Goal: Task Accomplishment & Management: Use online tool/utility

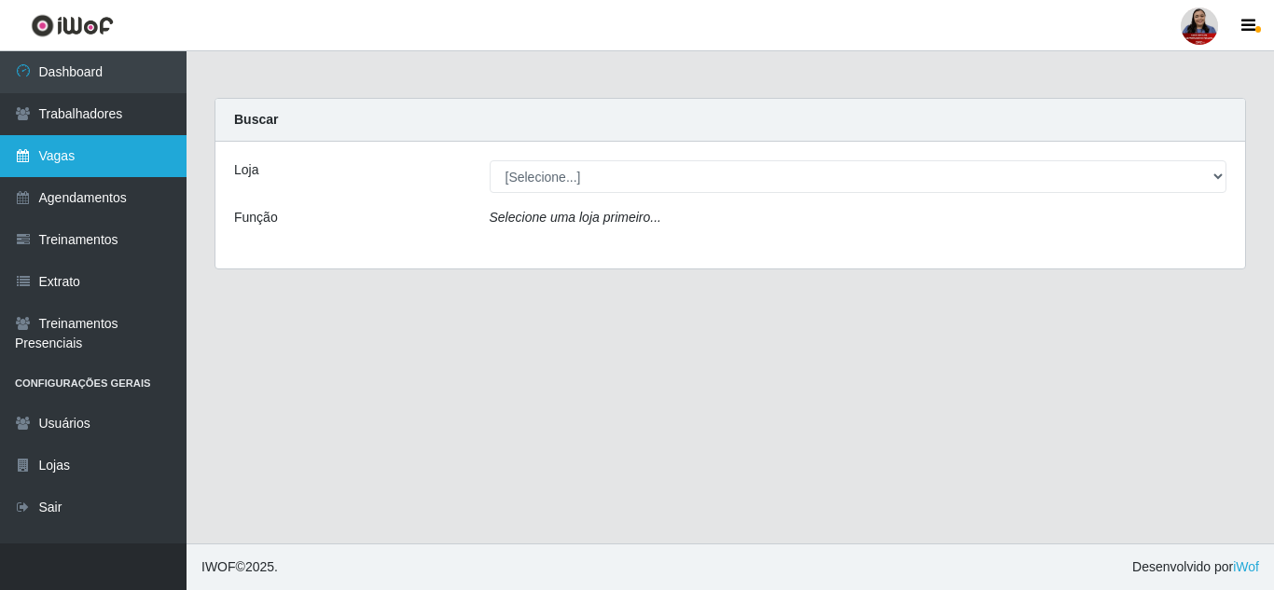
click at [77, 157] on link "Vagas" at bounding box center [93, 156] width 186 height 42
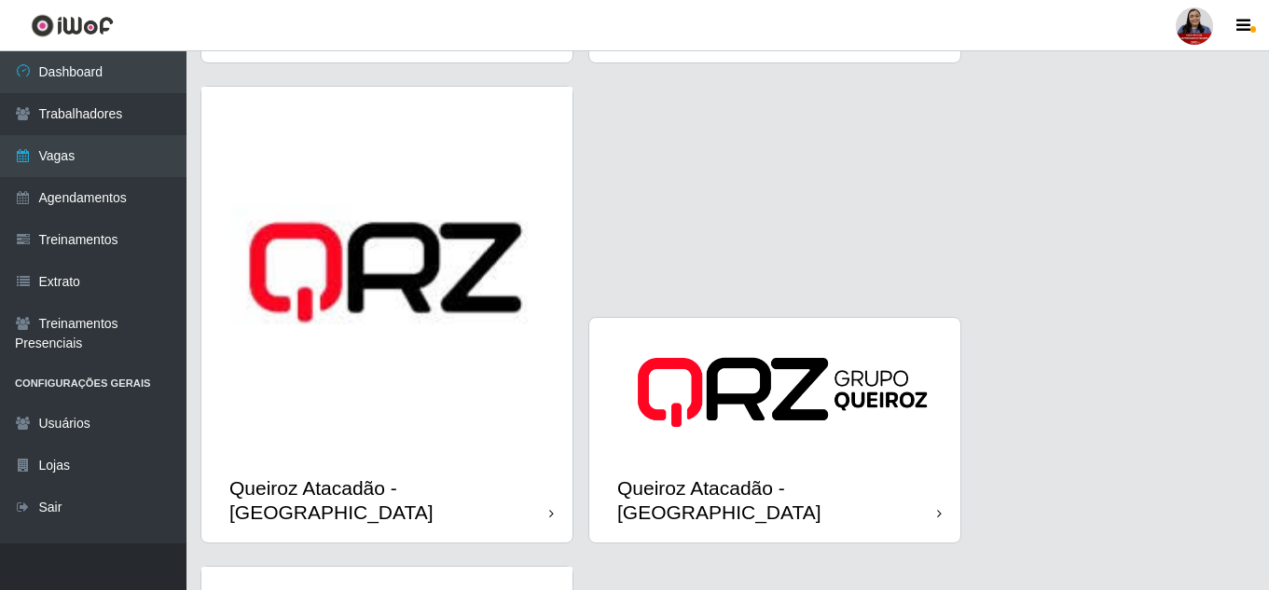
scroll to position [2347, 0]
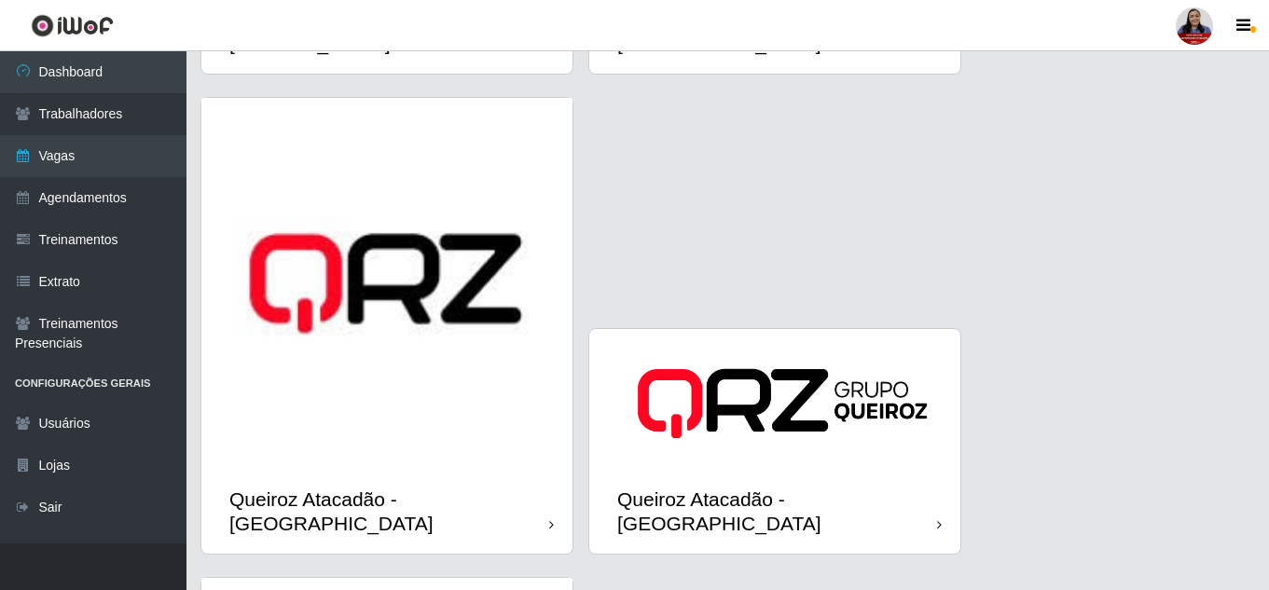
click at [383, 308] on img at bounding box center [386, 283] width 371 height 371
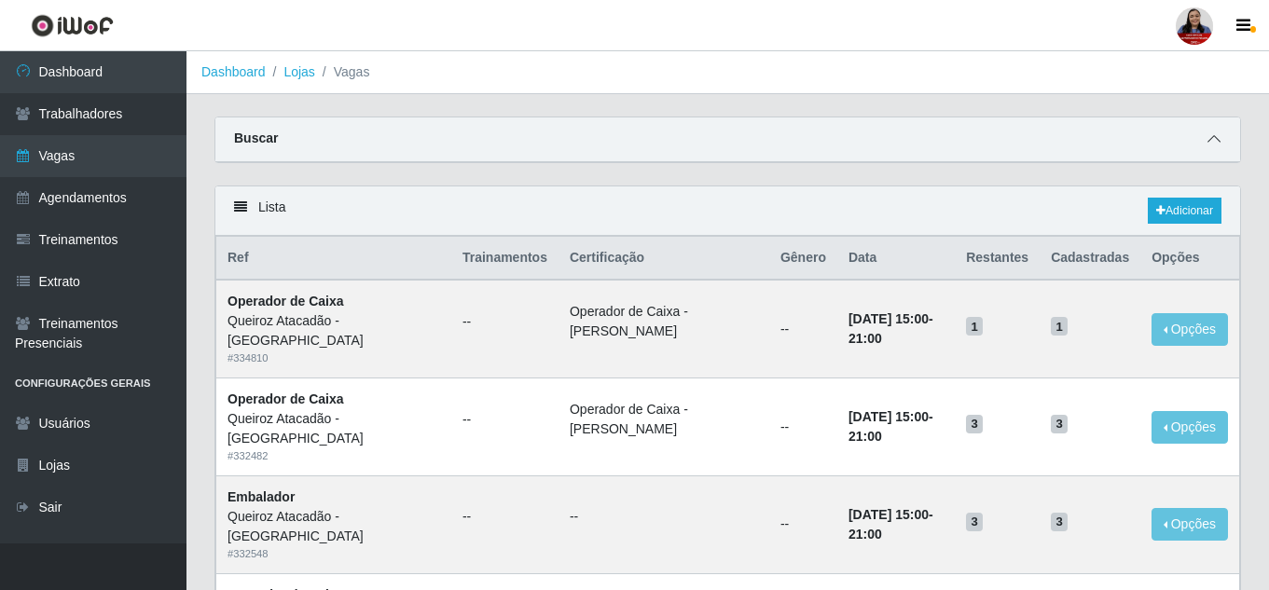
click at [1220, 140] on icon at bounding box center [1214, 138] width 13 height 13
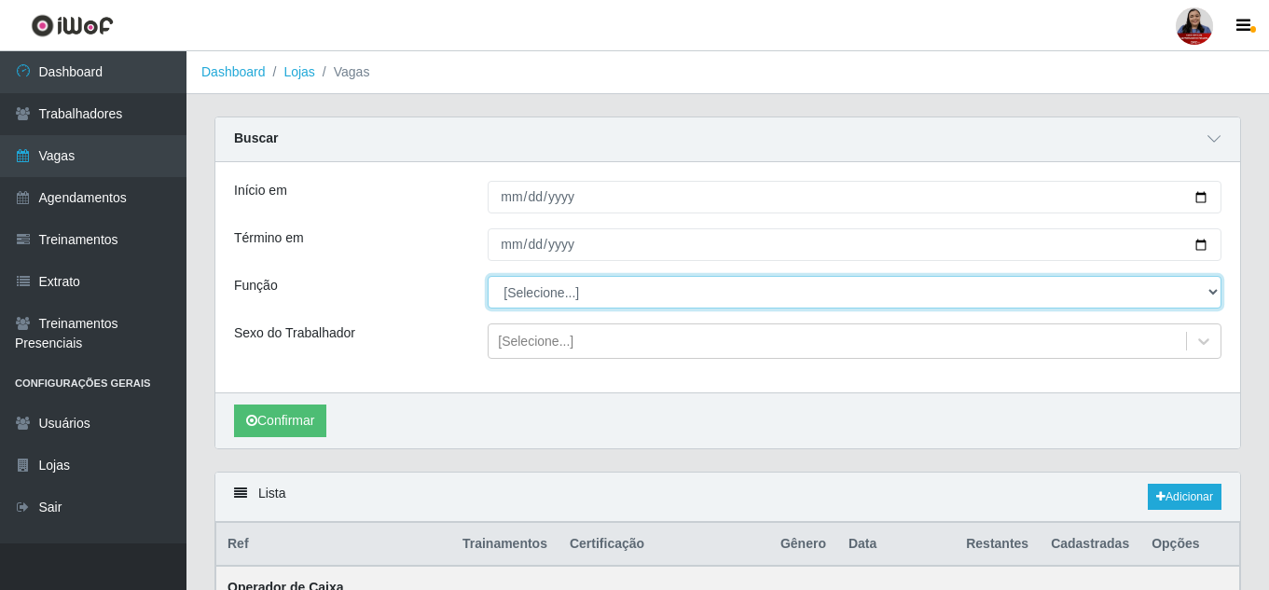
click at [580, 292] on select "[Selecione...] Embalador Embalador + Embalador ++ Operador de Caixa Operador de…" at bounding box center [855, 292] width 734 height 33
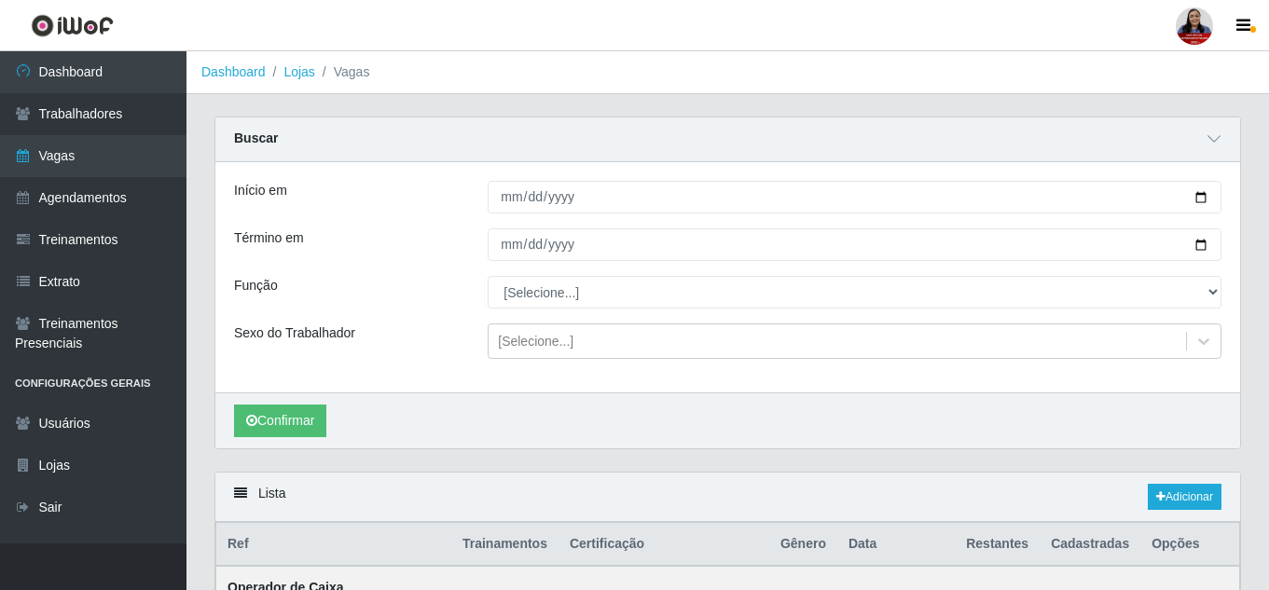
click at [393, 176] on div "Início em Término em Função [Selecione...] Embalador Embalador + Embalador ++ O…" at bounding box center [727, 277] width 1025 height 230
